Goal: Communication & Community: Answer question/provide support

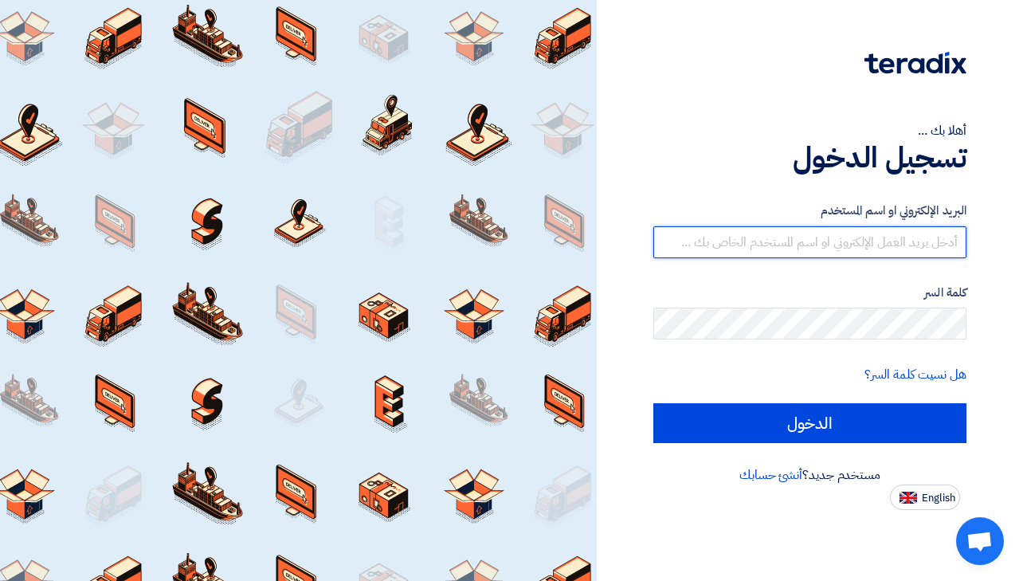
click at [783, 238] on input "text" at bounding box center [809, 242] width 313 height 32
type input "[EMAIL_ADDRESS][DOMAIN_NAME]"
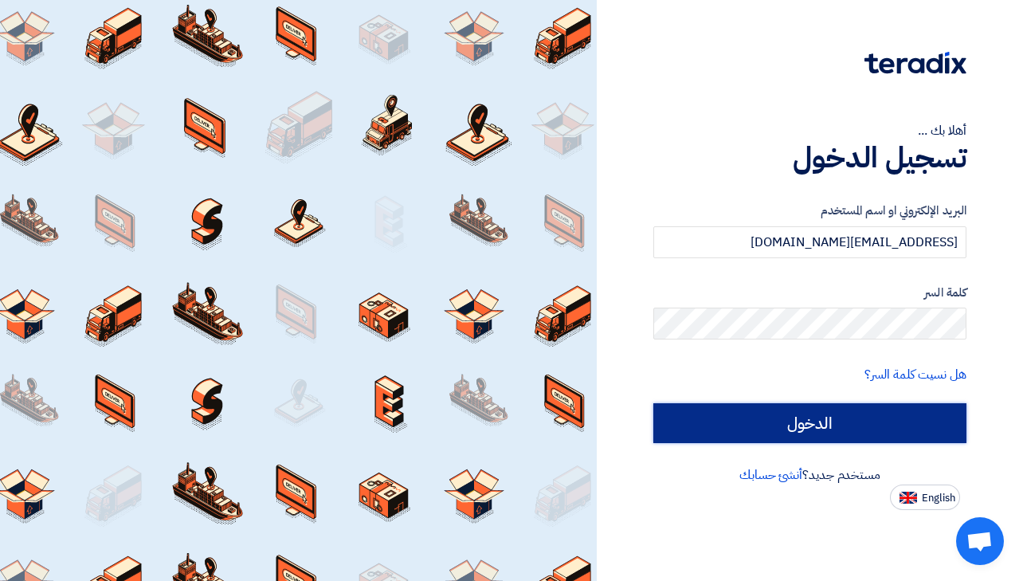
click at [805, 410] on input "الدخول" at bounding box center [809, 423] width 313 height 40
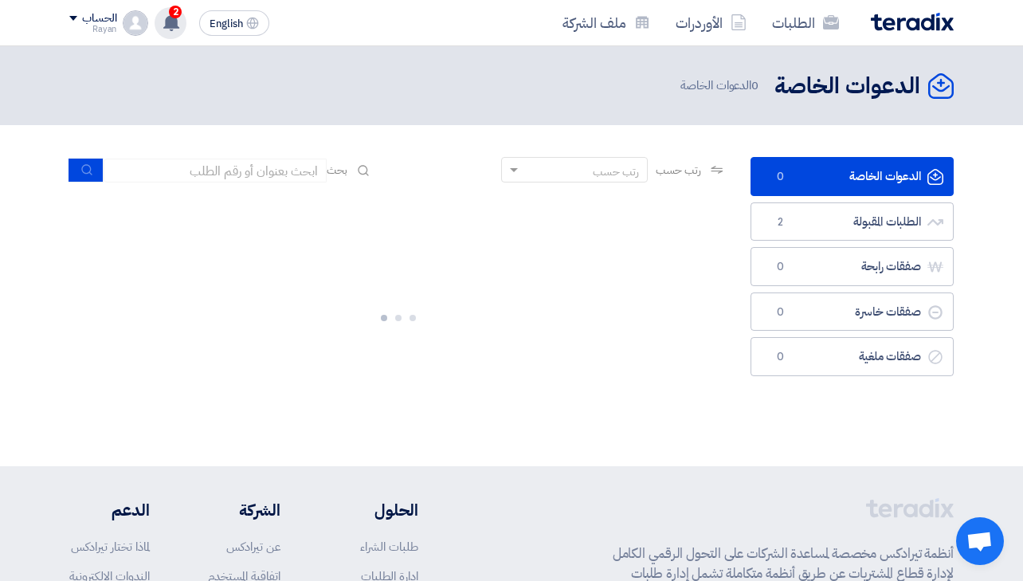
click at [160, 20] on div "2 a question got answered for RFP-U-Walks Relaunch Campaign 47 minutes ago تم ن…" at bounding box center [171, 23] width 32 height 32
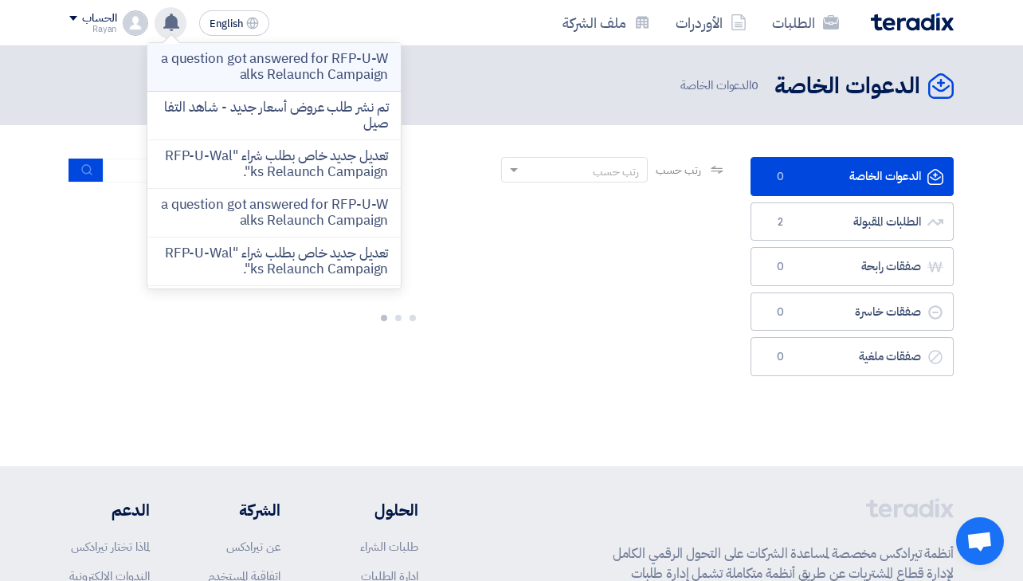
click at [308, 73] on p "a question got answered for RFP-U-Walks Relaunch Campaign" at bounding box center [274, 67] width 228 height 32
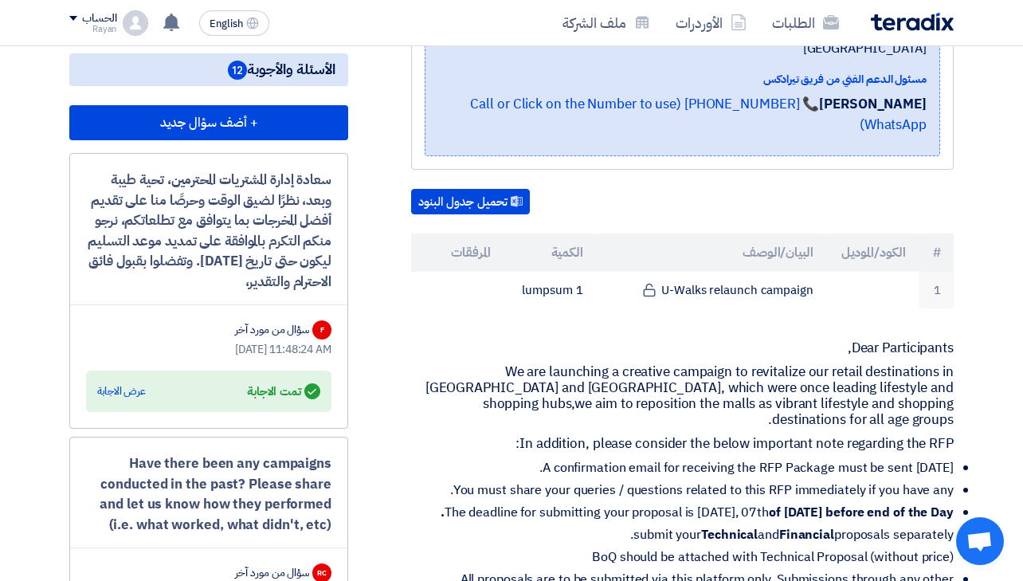
scroll to position [368, 0]
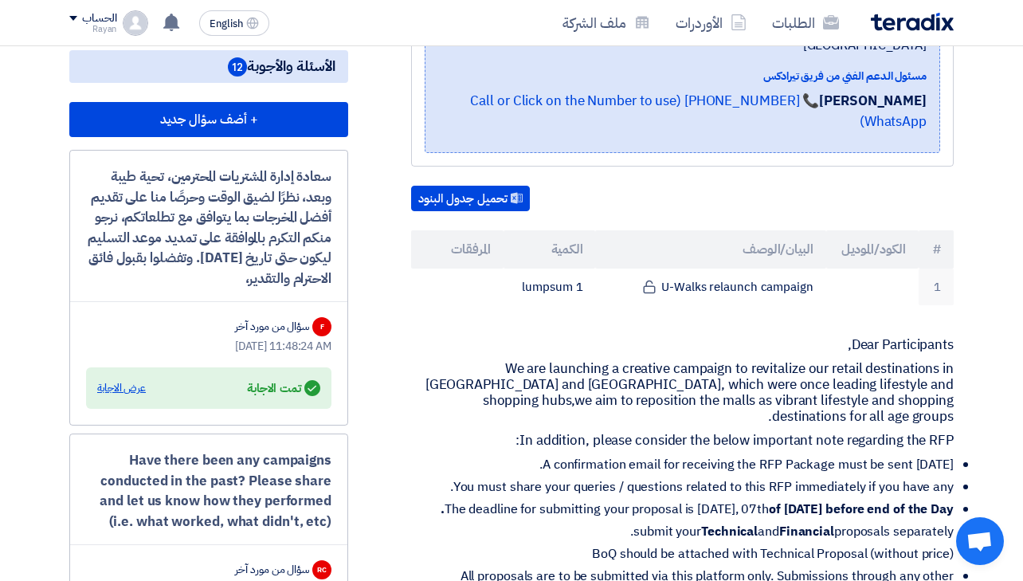
click at [120, 387] on div "عرض الاجابة" at bounding box center [121, 388] width 49 height 16
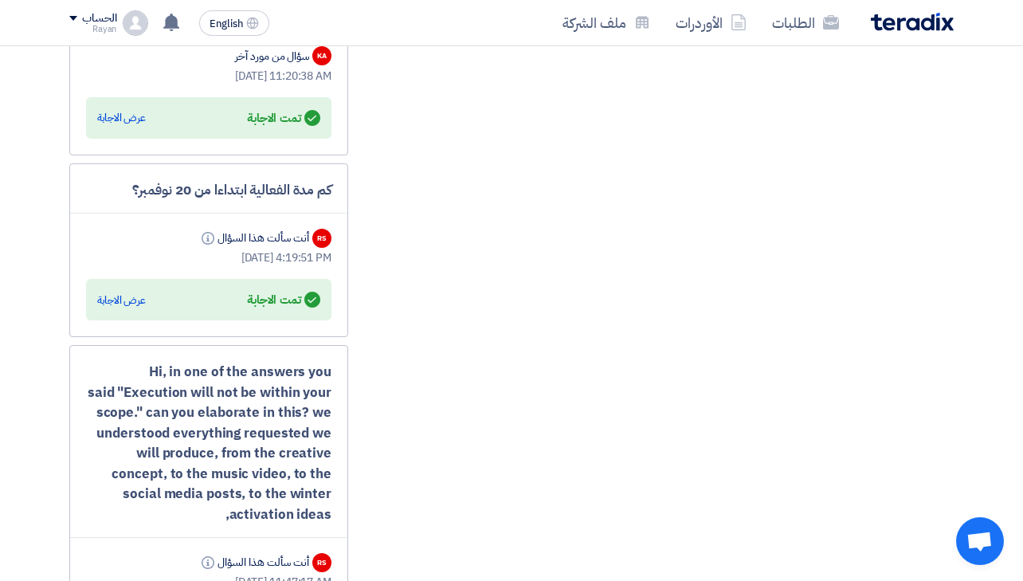
scroll to position [3413, 0]
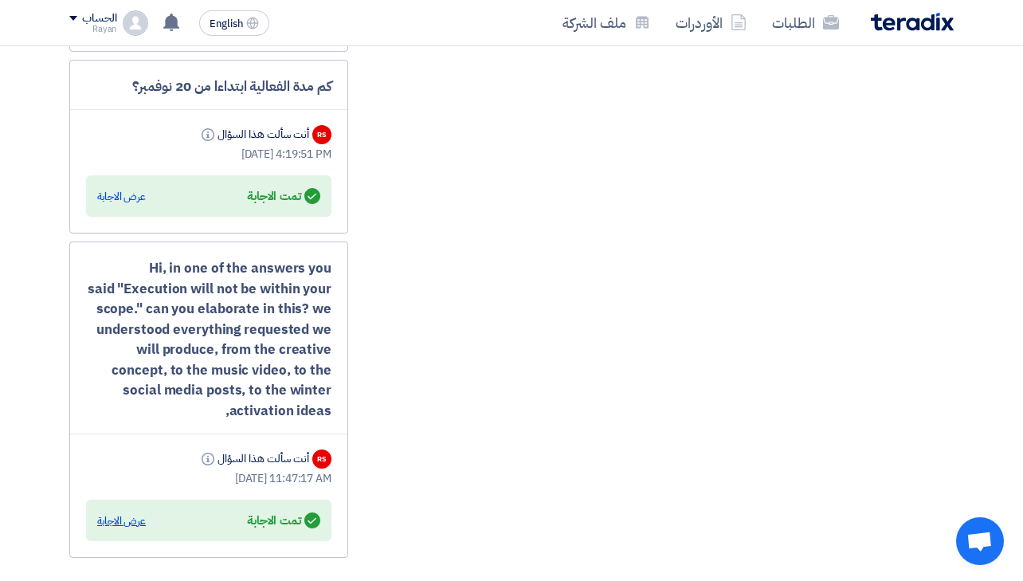
click at [117, 513] on div "عرض الاجابة" at bounding box center [121, 521] width 49 height 16
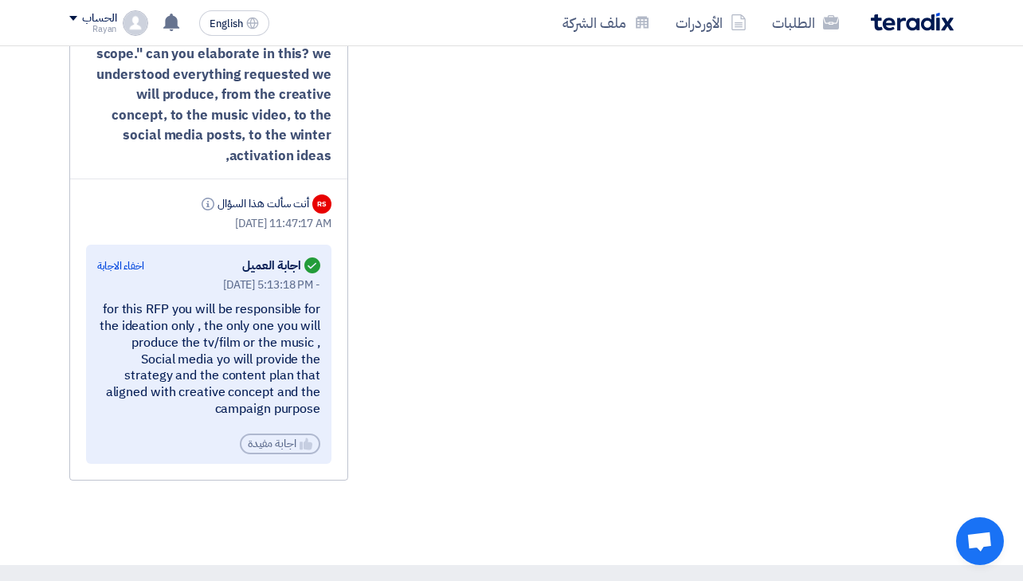
scroll to position [3671, 0]
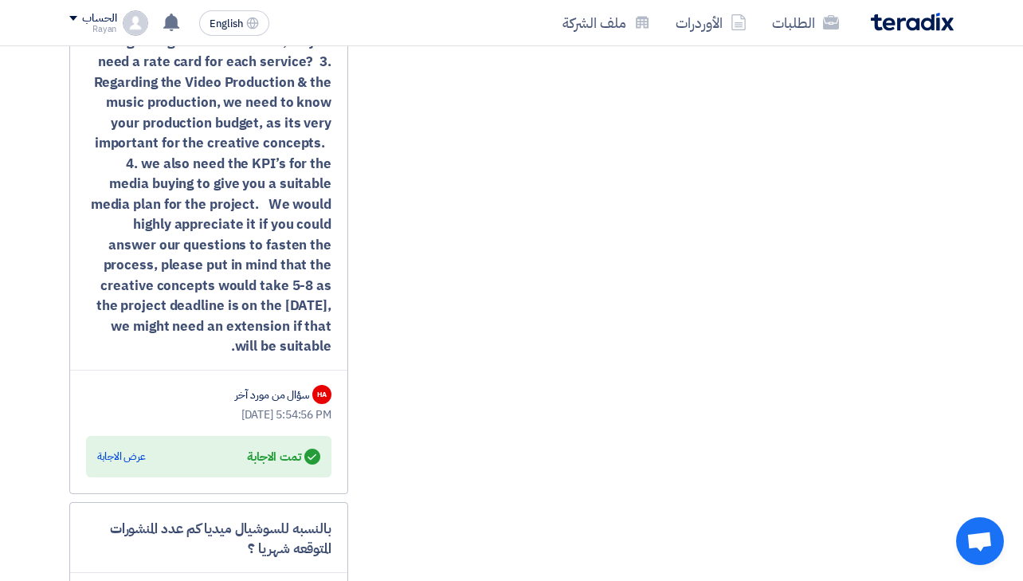
scroll to position [2534, 0]
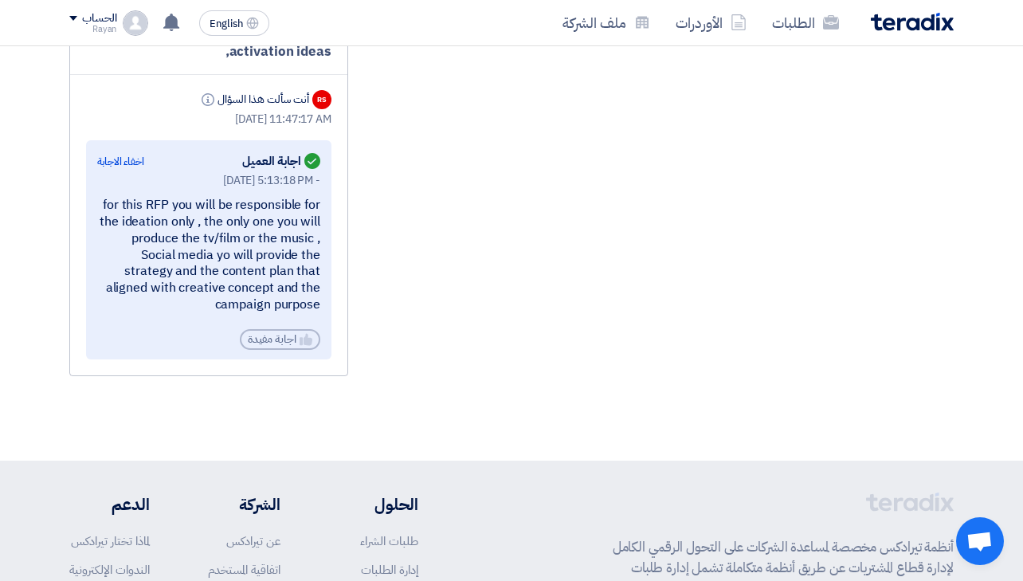
scroll to position [3616, 0]
